Goal: Task Accomplishment & Management: Manage account settings

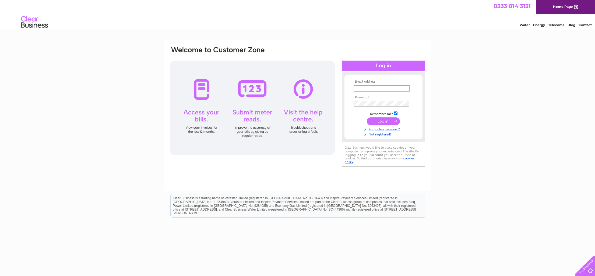
click at [365, 85] on input "text" at bounding box center [381, 88] width 56 height 6
type input "info@thomasstewartbuilders.com"
click at [367, 117] on input "submit" at bounding box center [383, 121] width 33 height 8
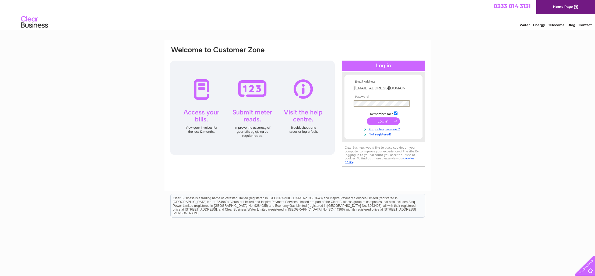
click at [386, 118] on input "submit" at bounding box center [383, 121] width 33 height 8
click at [385, 119] on input "submit" at bounding box center [383, 121] width 33 height 8
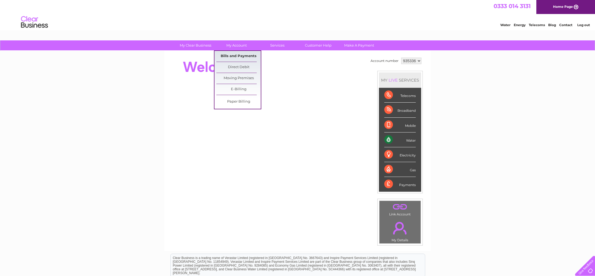
click at [232, 54] on link "Bills and Payments" at bounding box center [238, 56] width 44 height 11
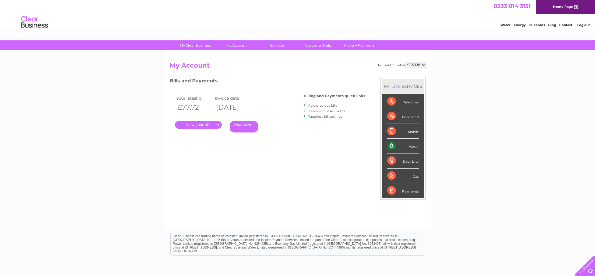
click at [212, 124] on link "." at bounding box center [198, 125] width 47 height 8
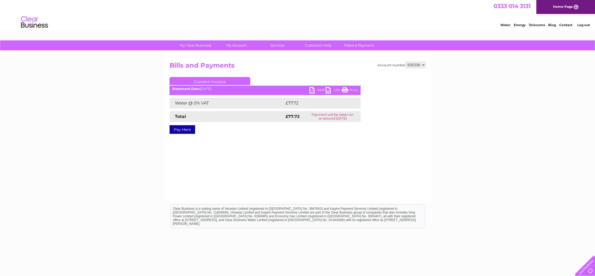
click at [312, 88] on link "PDF" at bounding box center [317, 91] width 16 height 8
